Goal: Transaction & Acquisition: Download file/media

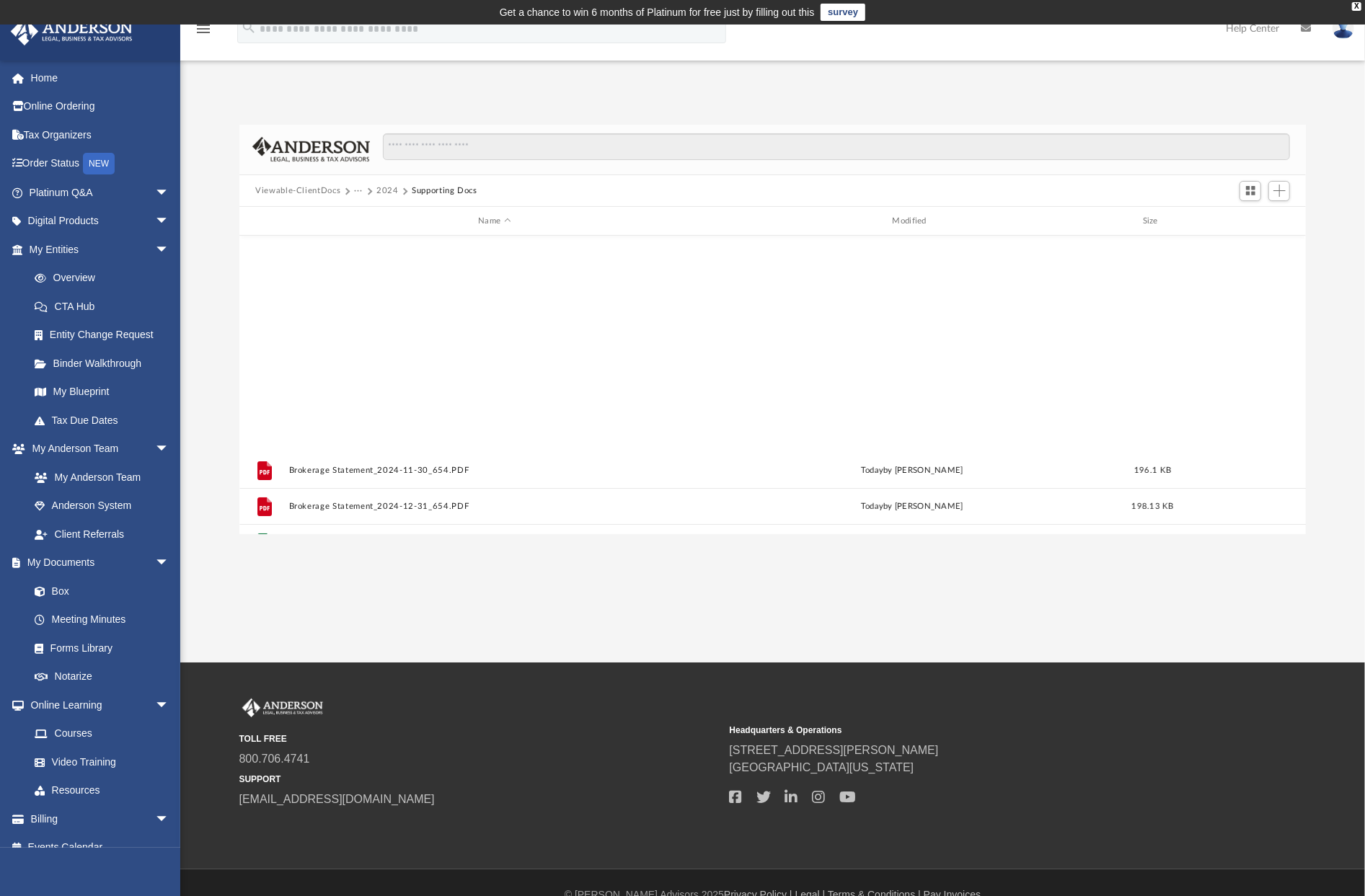
scroll to position [317, 1055]
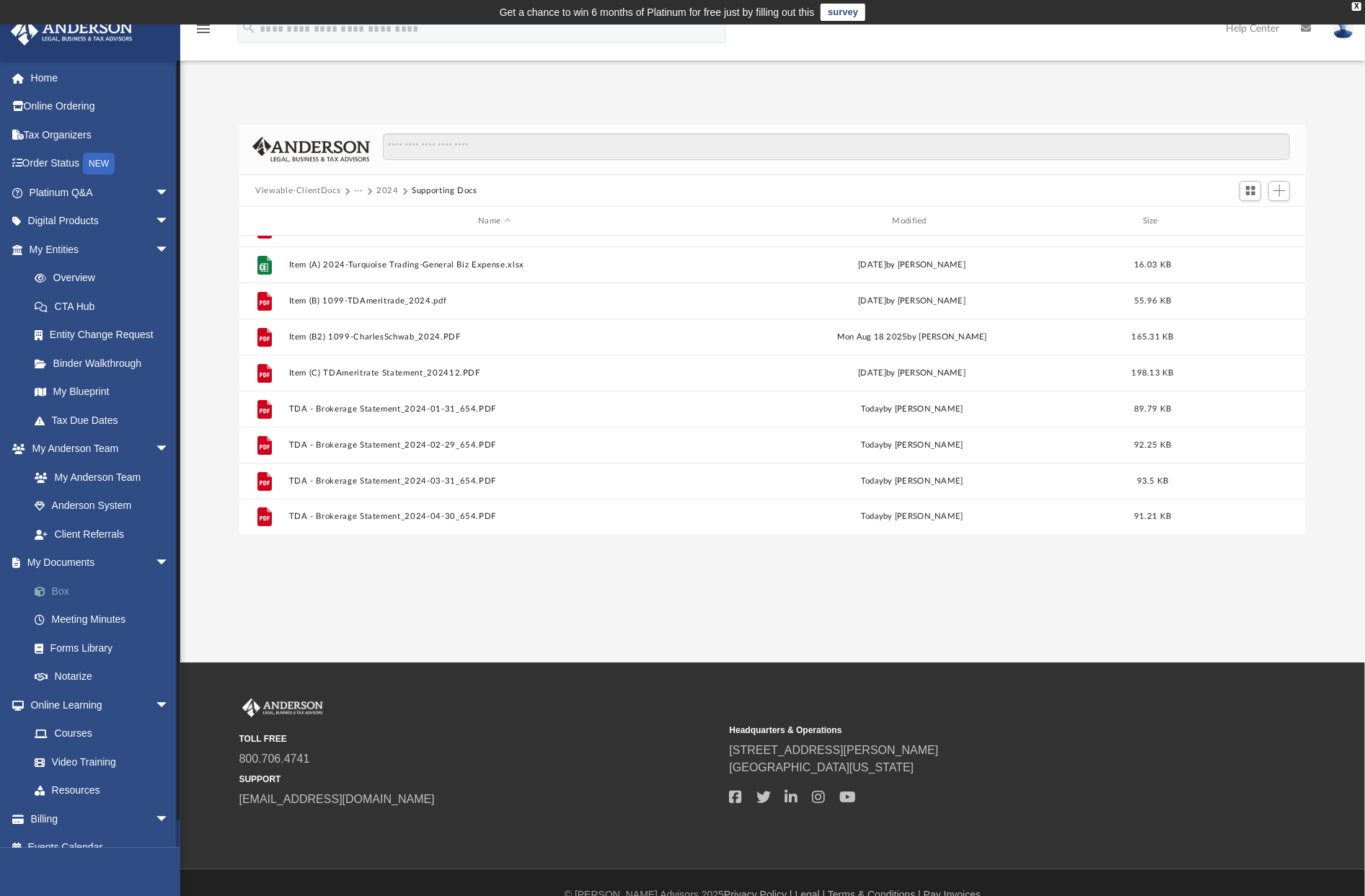
click at [57, 586] on link "Box" at bounding box center [106, 591] width 171 height 29
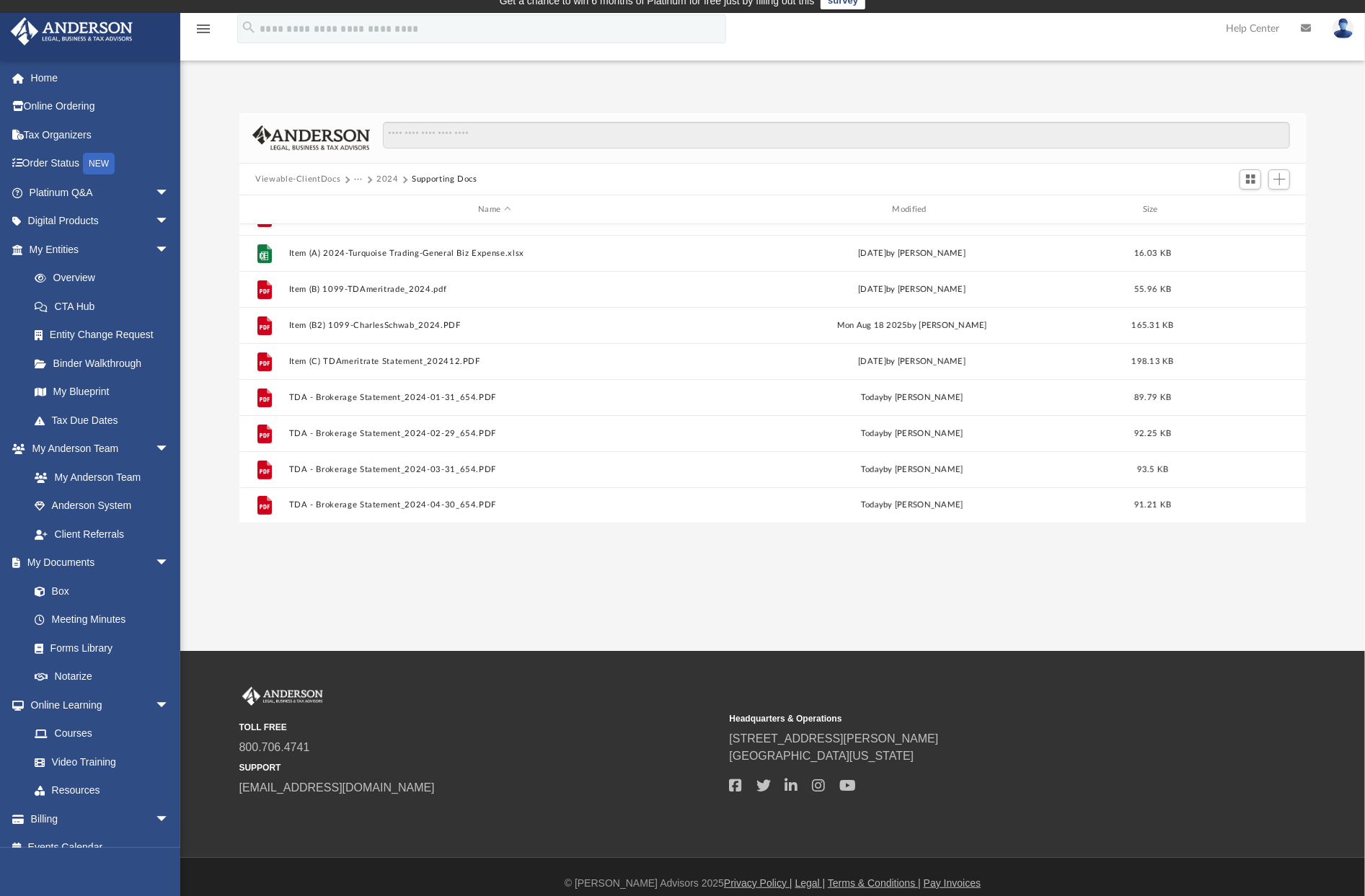
scroll to position [0, 0]
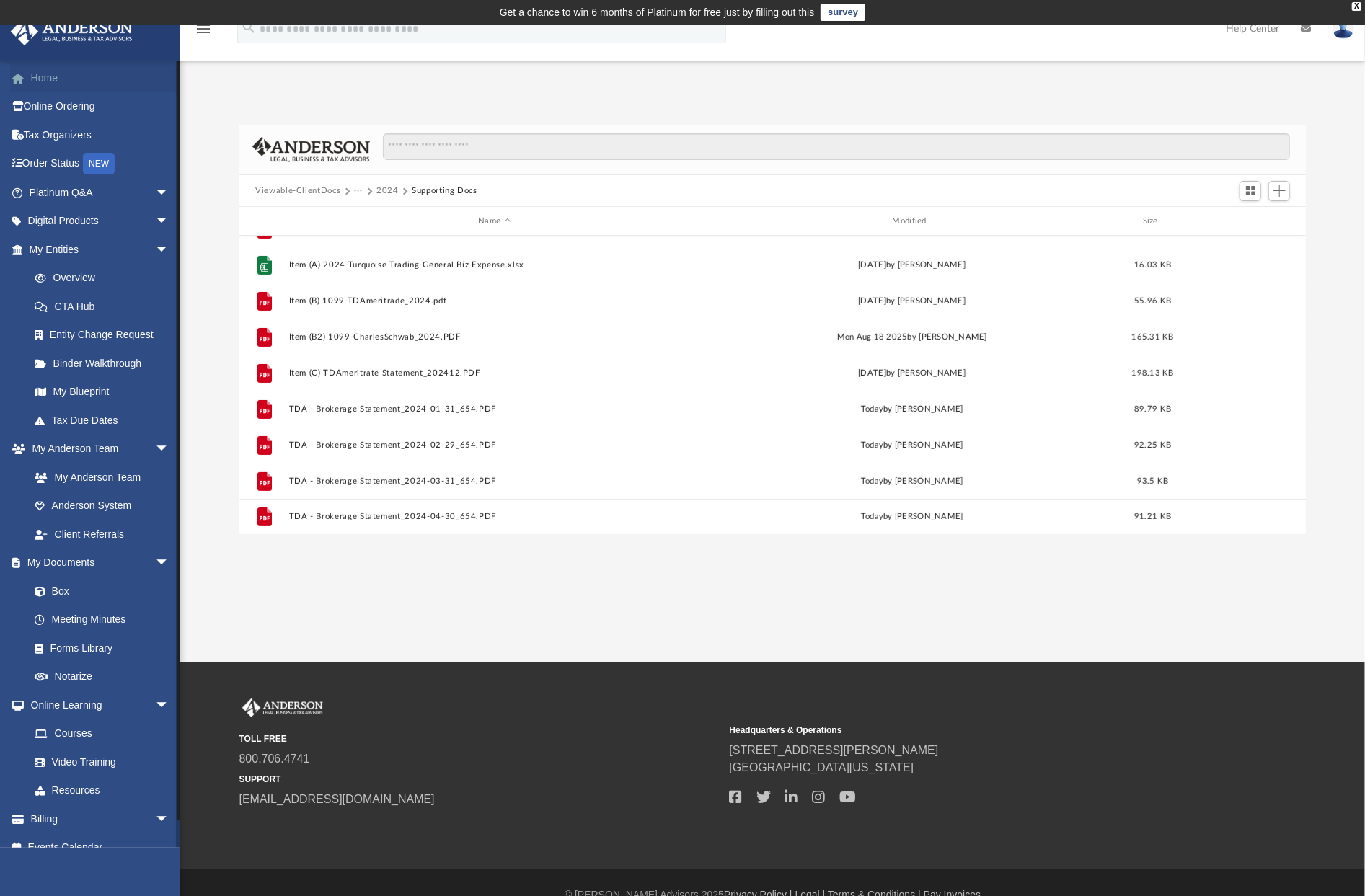
click at [43, 82] on link "Home" at bounding box center [100, 78] width 181 height 29
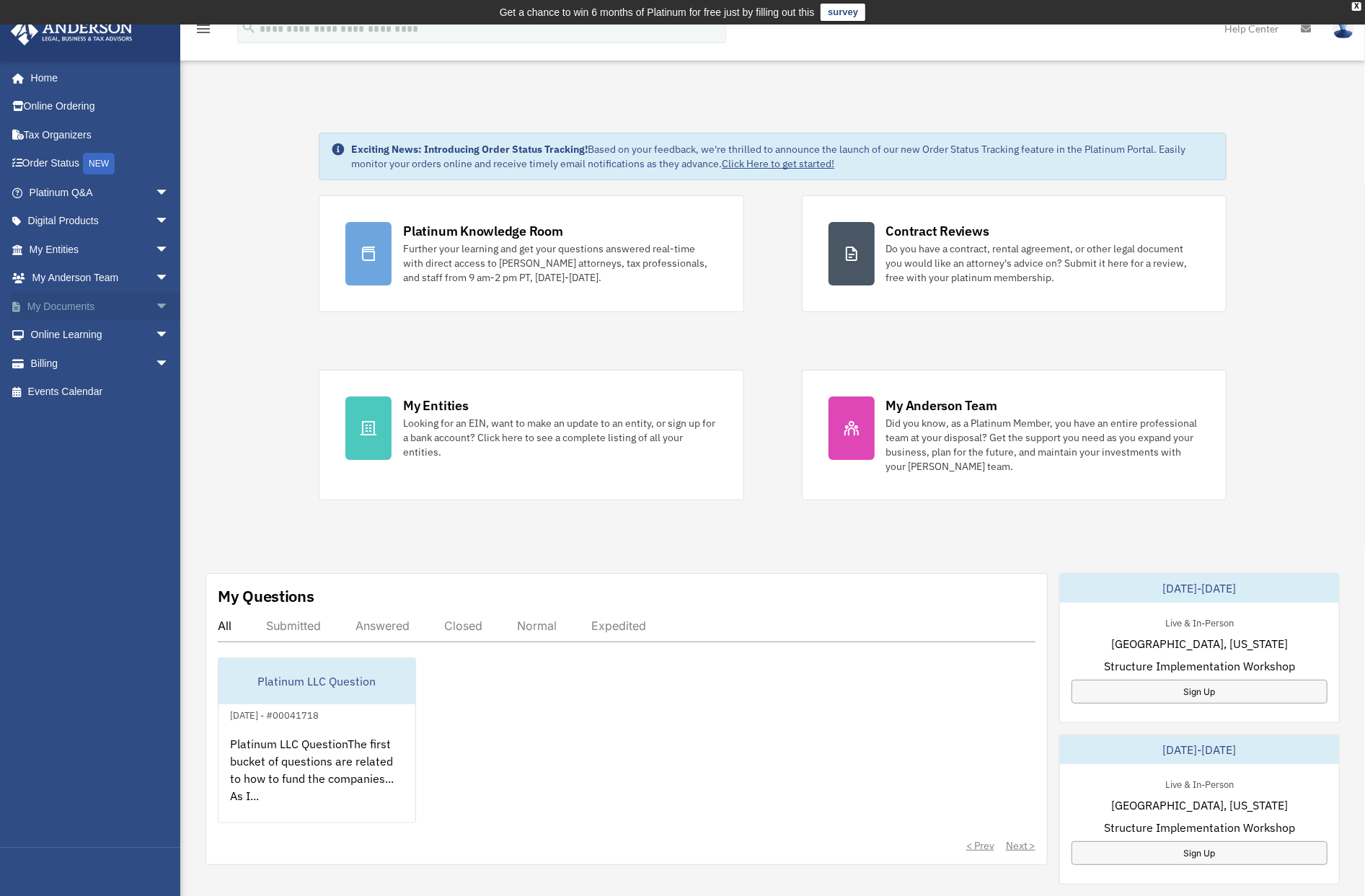
click at [75, 302] on link "My Documents arrow_drop_down" at bounding box center [100, 306] width 181 height 29
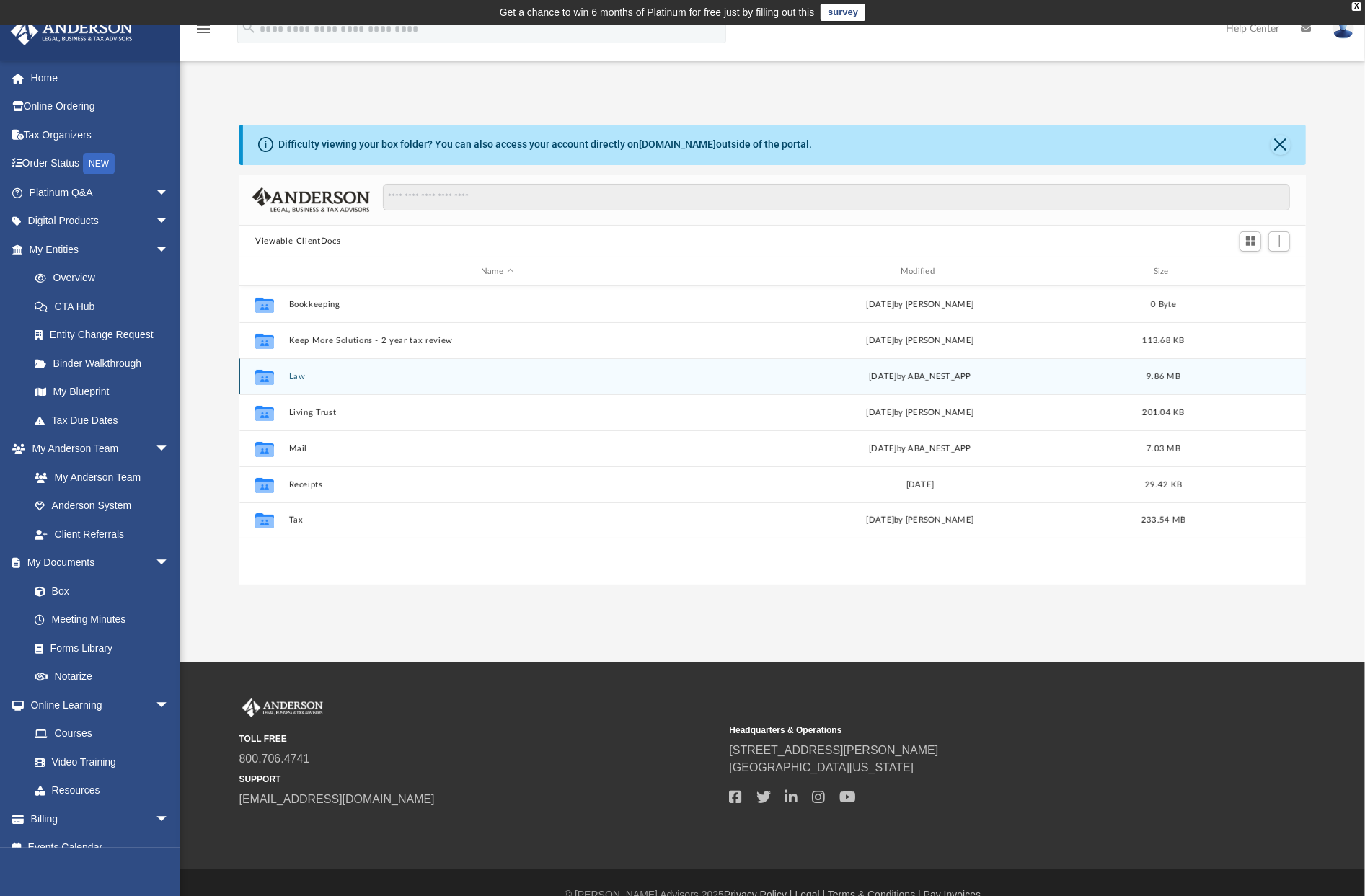
scroll to position [317, 1055]
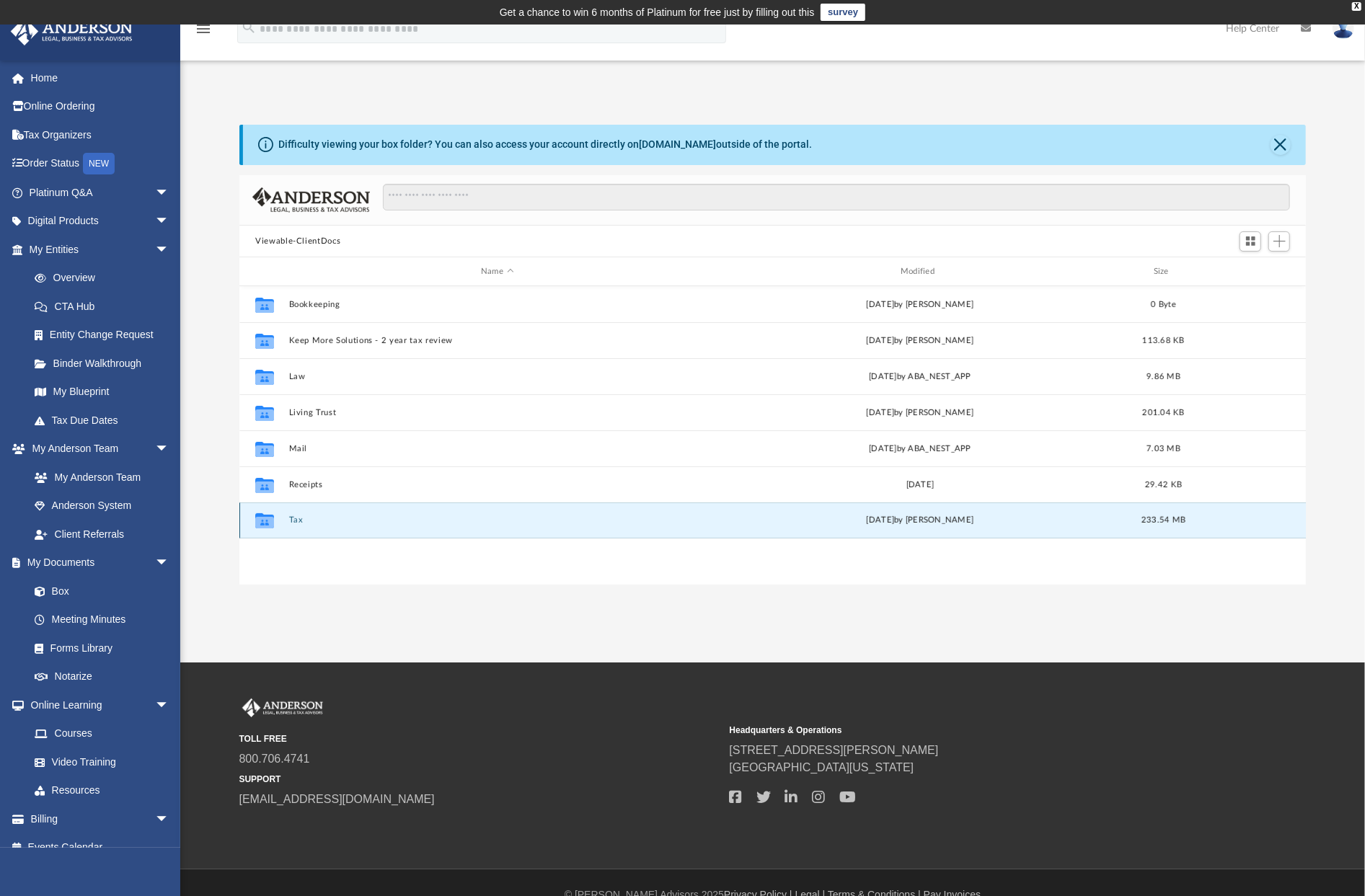
click at [292, 517] on button "Tax" at bounding box center [497, 521] width 417 height 9
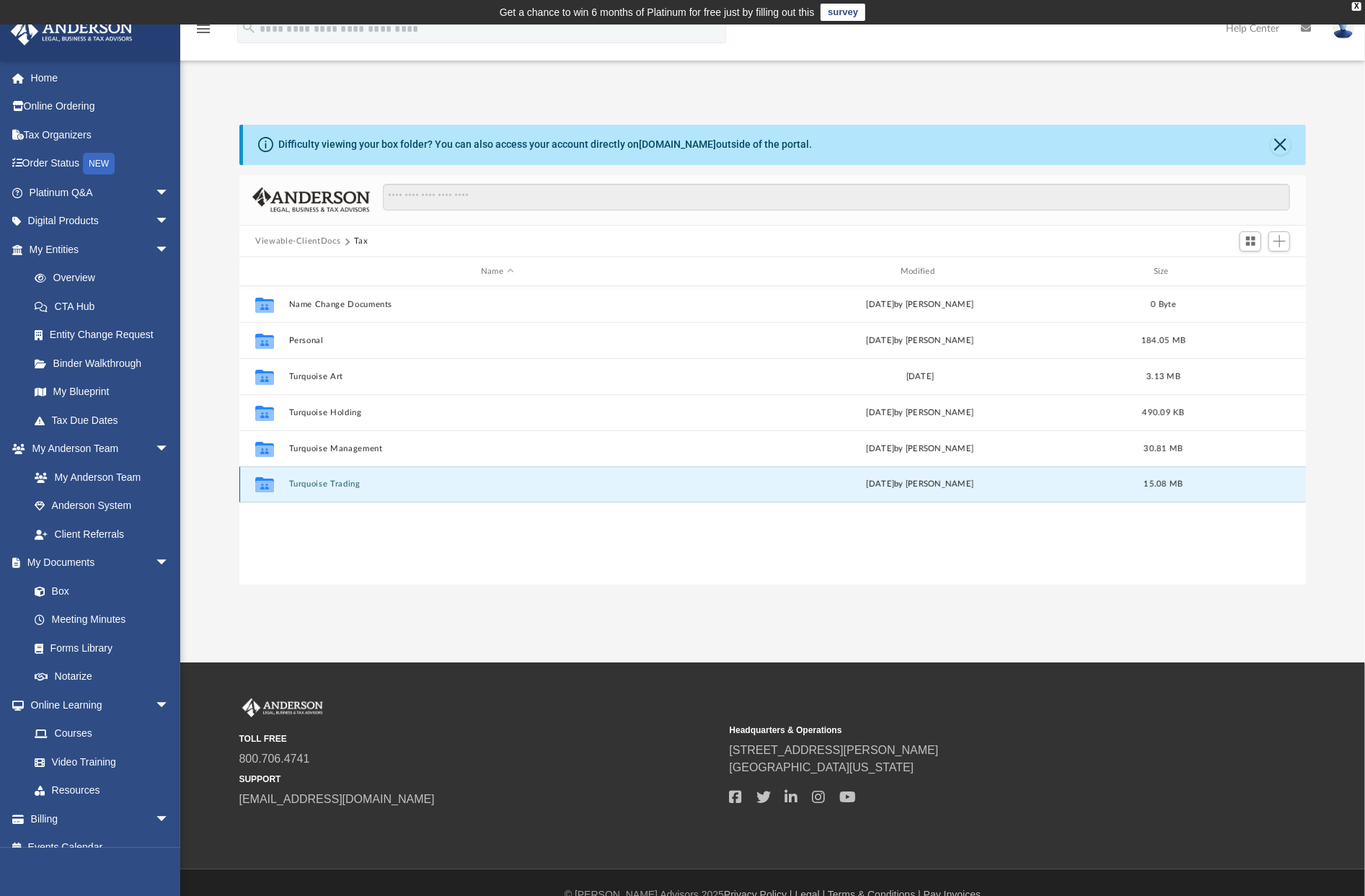
click at [307, 487] on button "Turquoise Trading" at bounding box center [497, 484] width 417 height 9
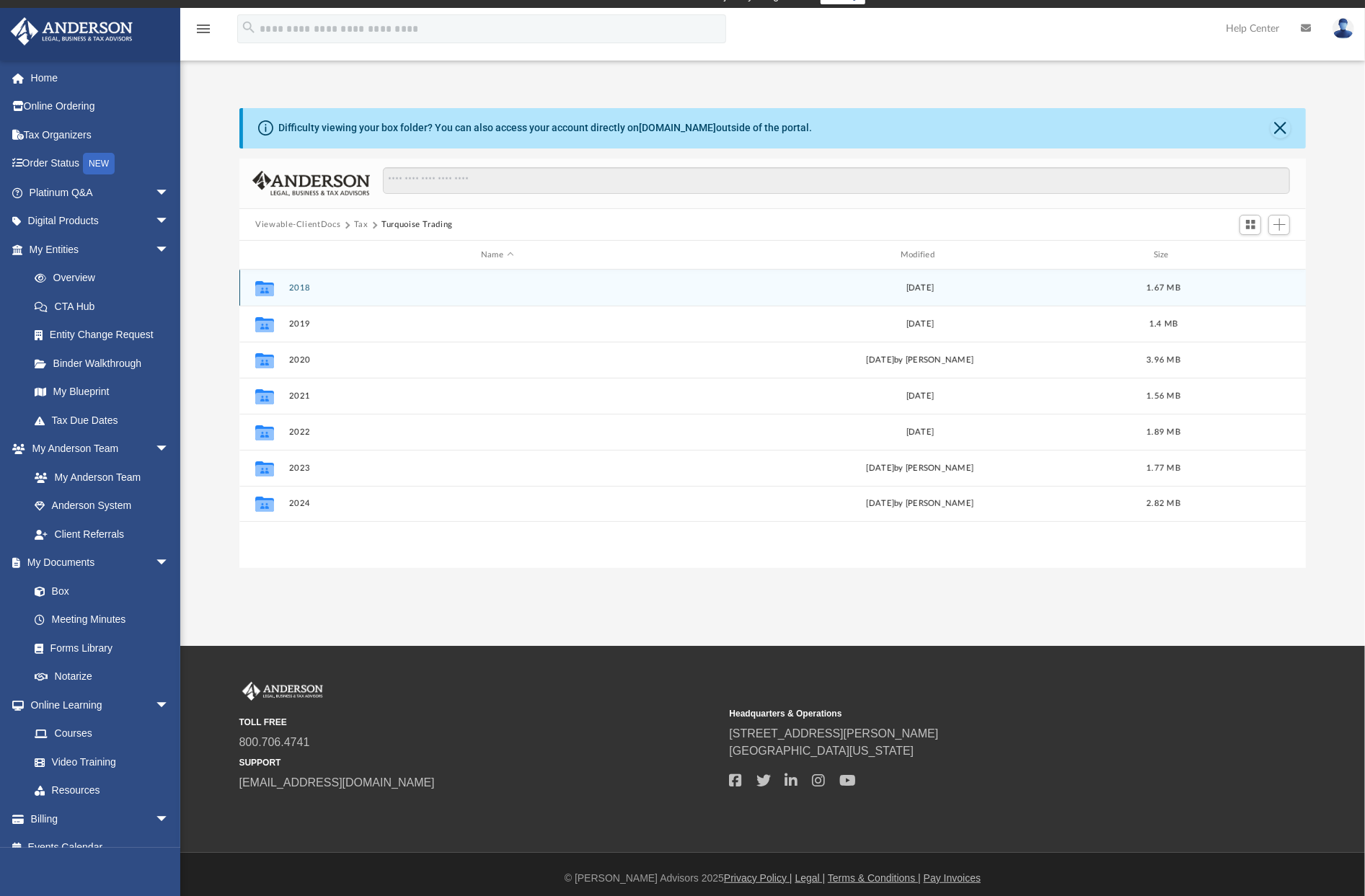
scroll to position [24, 0]
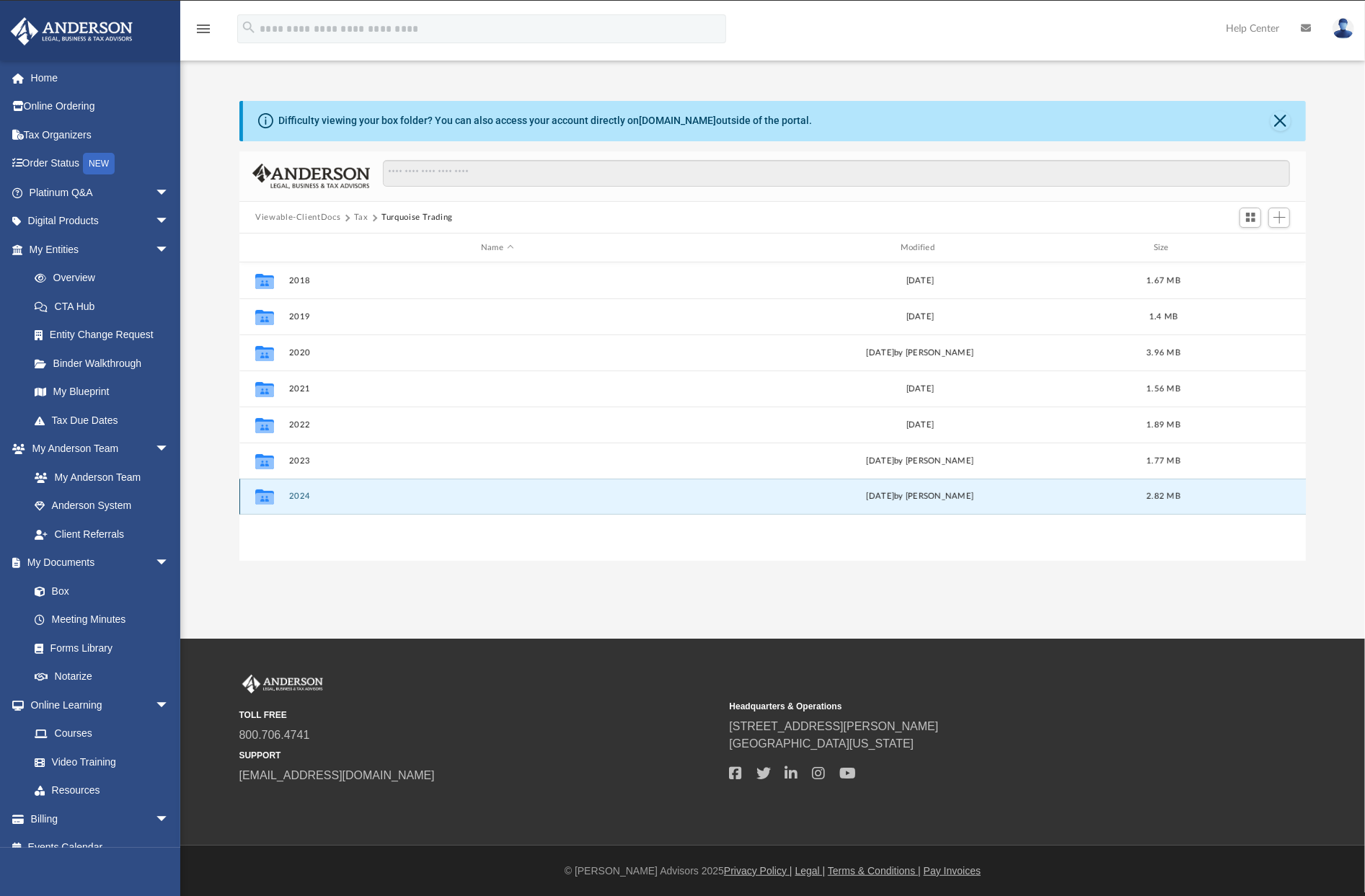
click at [304, 495] on button "2024" at bounding box center [497, 497] width 417 height 9
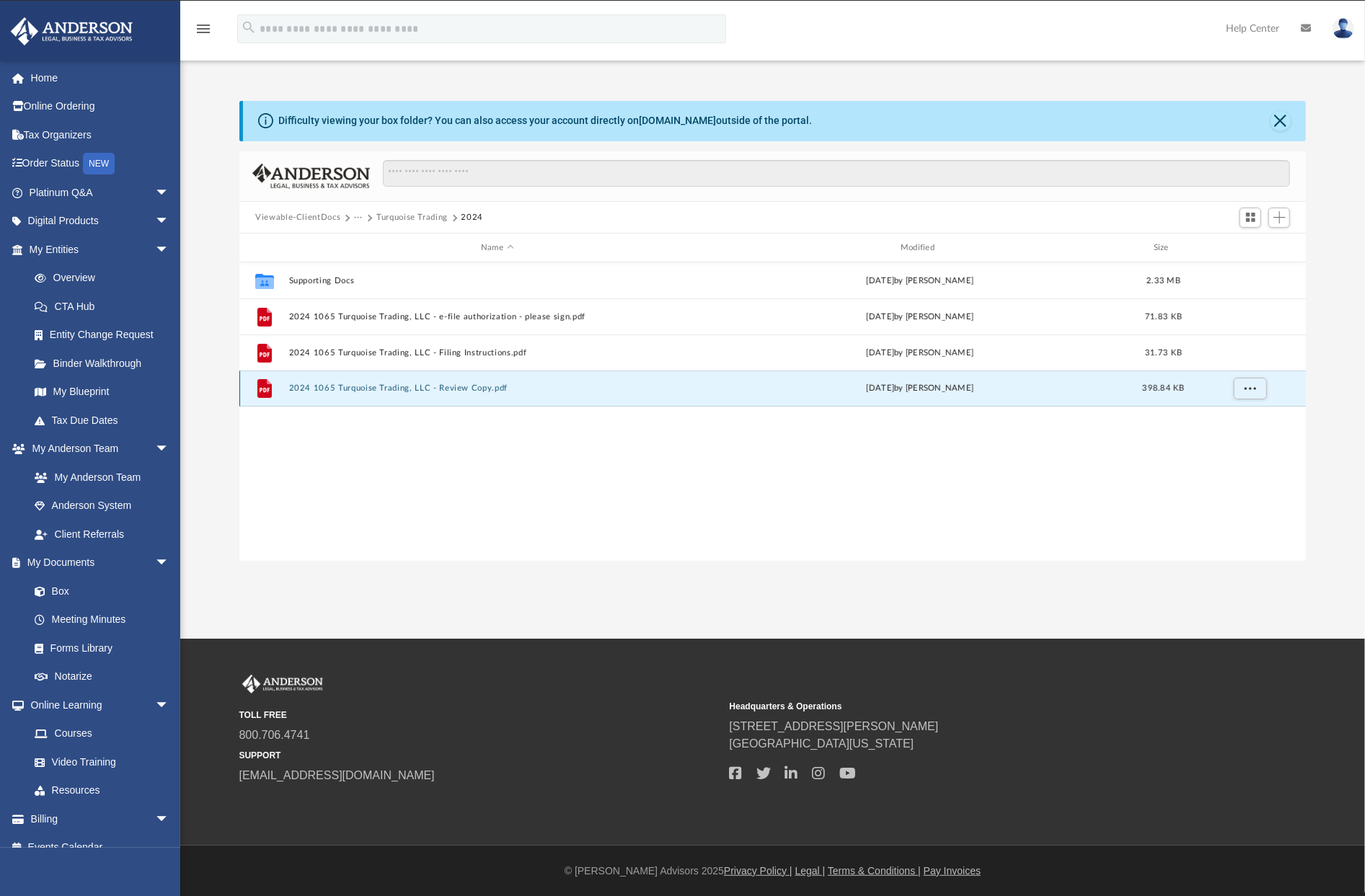
click at [357, 388] on button "2024 1065 Turquoise Trading, LLC - Review Copy.pdf" at bounding box center [497, 389] width 417 height 9
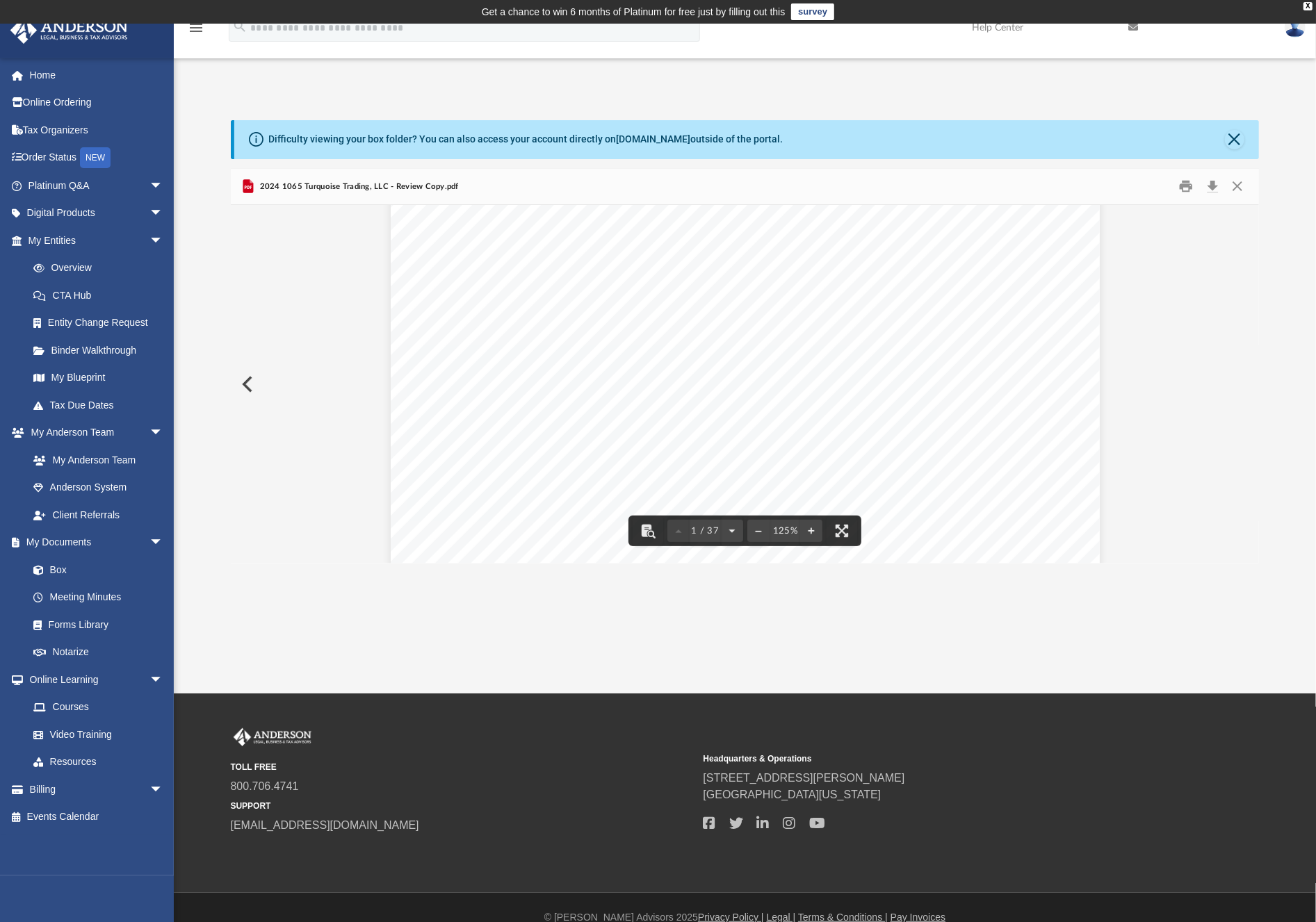
scroll to position [486, 0]
click at [1210, 182] on button "Download" at bounding box center [1212, 186] width 25 height 22
click at [37, 863] on div "austinchengcc@gmail.com Sign Out austinchengcc@gmail.com Home Online Ordering T…" at bounding box center [87, 519] width 174 height 922
